Goal: Task Accomplishment & Management: Manage account settings

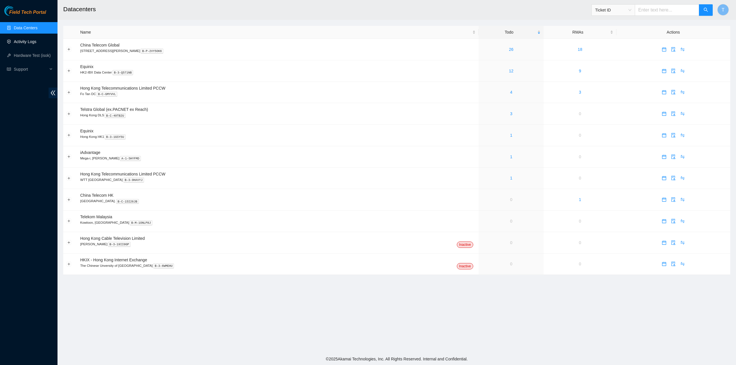
click at [14, 39] on link "Activity Logs" at bounding box center [25, 41] width 23 height 5
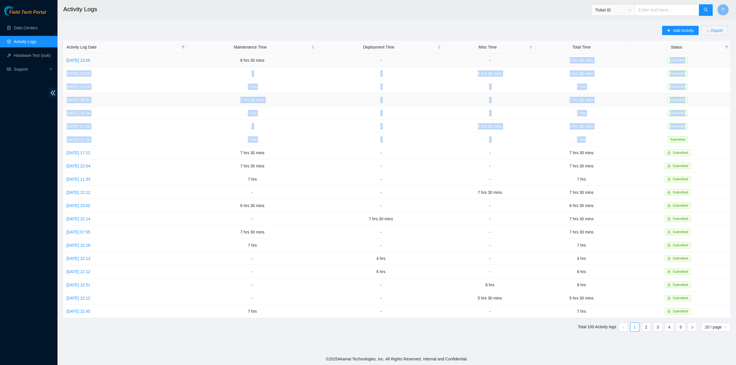
drag, startPoint x: 593, startPoint y: 140, endPoint x: 554, endPoint y: 97, distance: 58.0
click at [567, 65] on tbody "[DATE] 23:05 6 hrs 30 mins - - 6 hrs 30 mins Submitted [DATE] 23:08 - - 6 hrs 3…" at bounding box center [396, 186] width 667 height 264
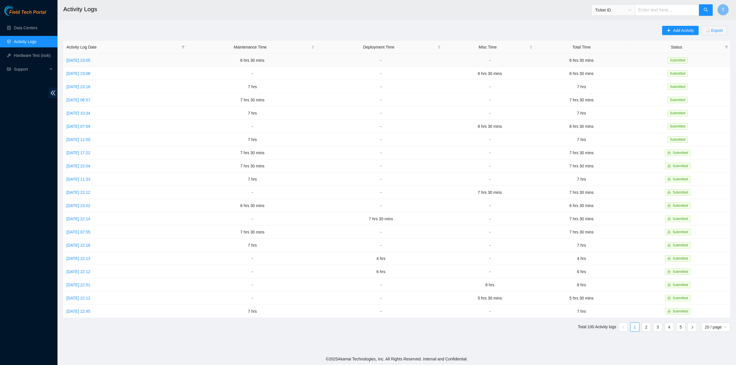
click at [92, 57] on td "[DATE] 23:05" at bounding box center [125, 60] width 124 height 13
click at [90, 59] on link "[DATE] 23:05" at bounding box center [78, 60] width 24 height 5
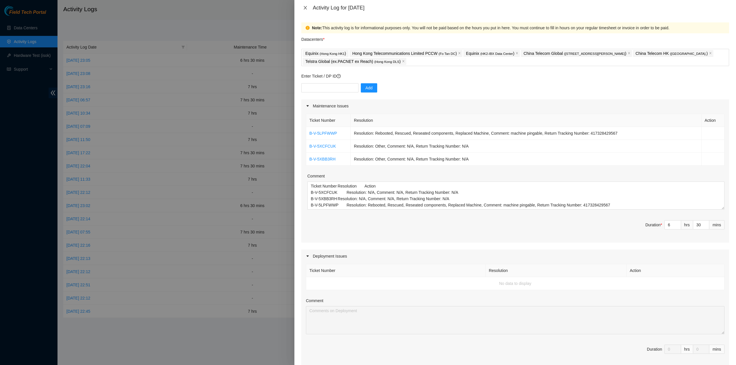
click at [302, 7] on button "Close" at bounding box center [305, 7] width 8 height 5
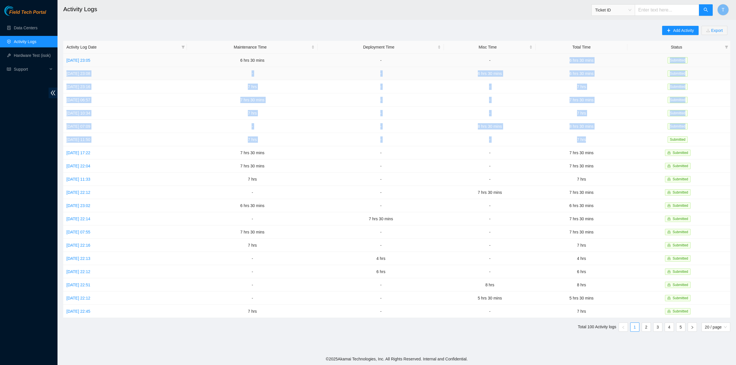
drag, startPoint x: 591, startPoint y: 133, endPoint x: 571, endPoint y: 67, distance: 69.2
click at [572, 65] on tbody "[DATE] 23:05 6 hrs 30 mins - - 6 hrs 30 mins Submitted [DATE] 23:08 - - 6 hrs 3…" at bounding box center [396, 186] width 667 height 264
click at [727, 12] on button "T" at bounding box center [722, 9] width 11 height 11
click at [680, 61] on link "Logout" at bounding box center [683, 63] width 12 height 5
